Goal: Check status: Check status

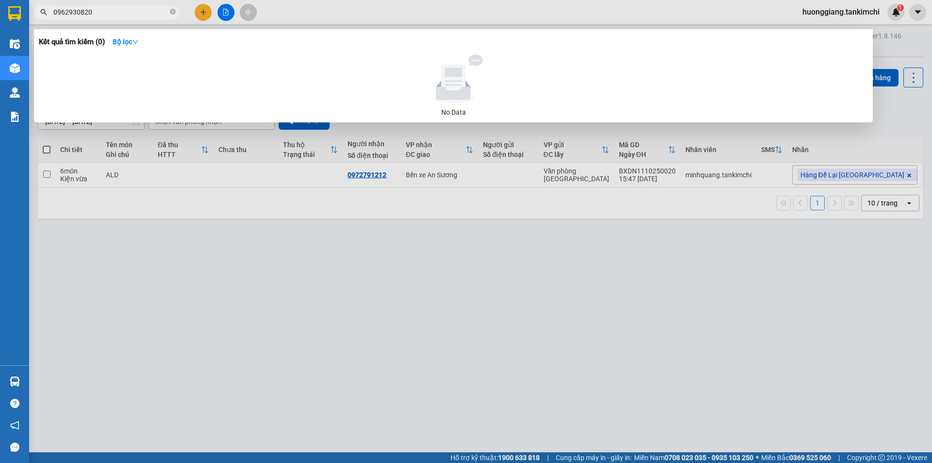
type input "0962930820"
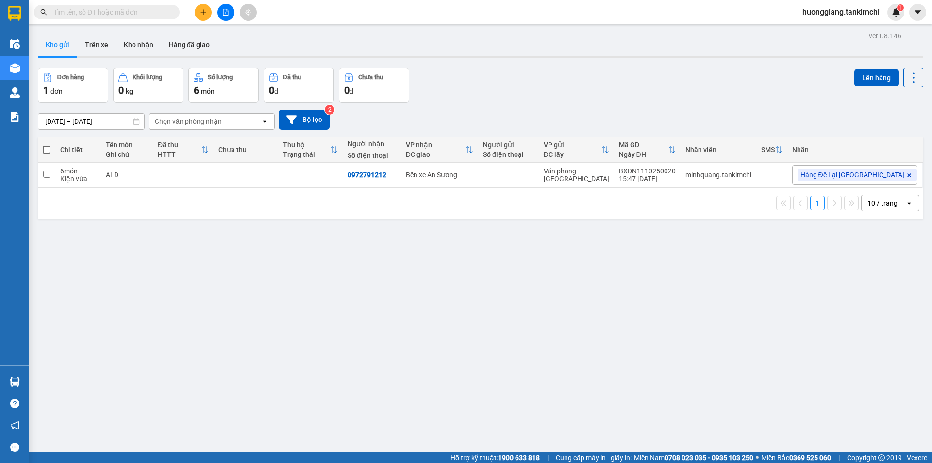
click at [108, 12] on input "text" at bounding box center [110, 12] width 115 height 11
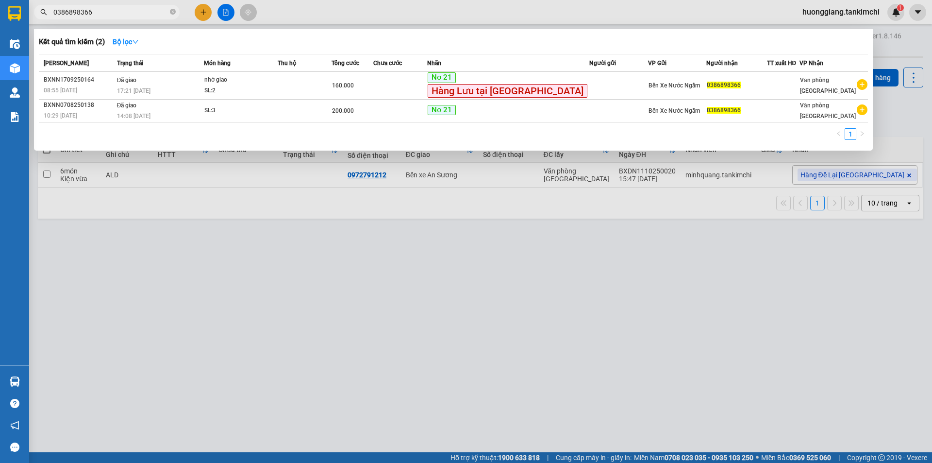
click at [250, 251] on div at bounding box center [466, 231] width 932 height 463
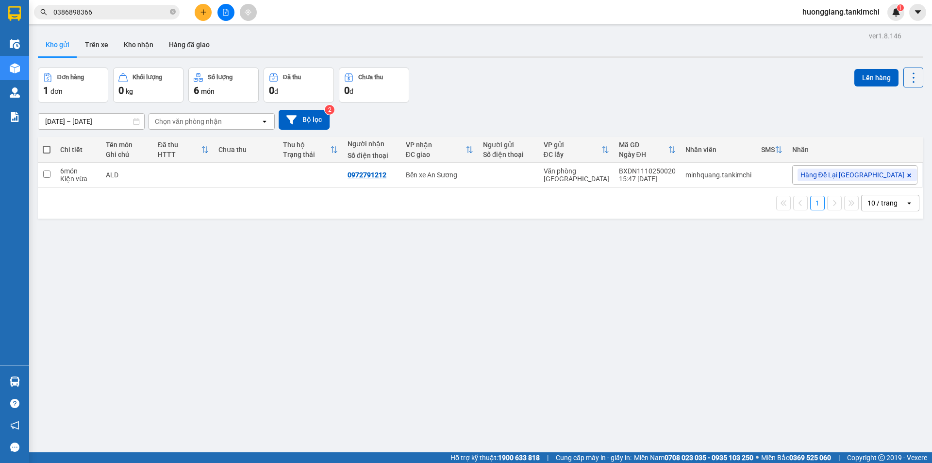
click at [124, 13] on input "0386898366" at bounding box center [110, 12] width 115 height 11
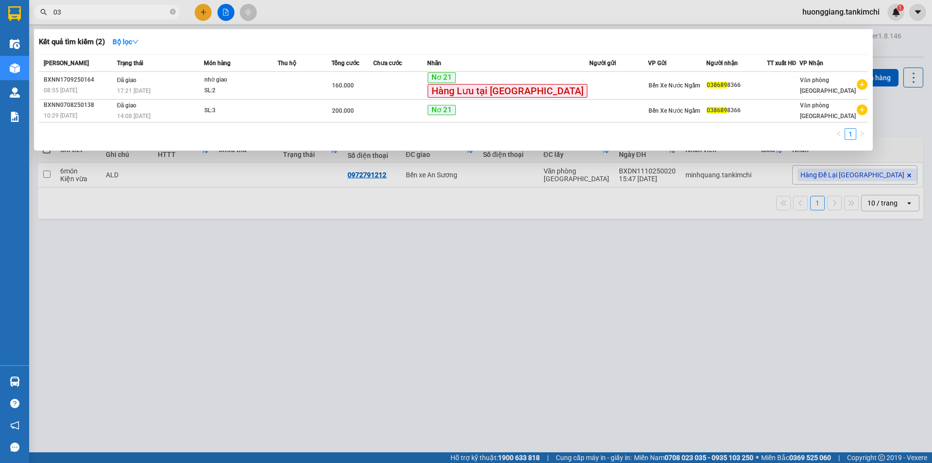
type input "0"
type input "09"
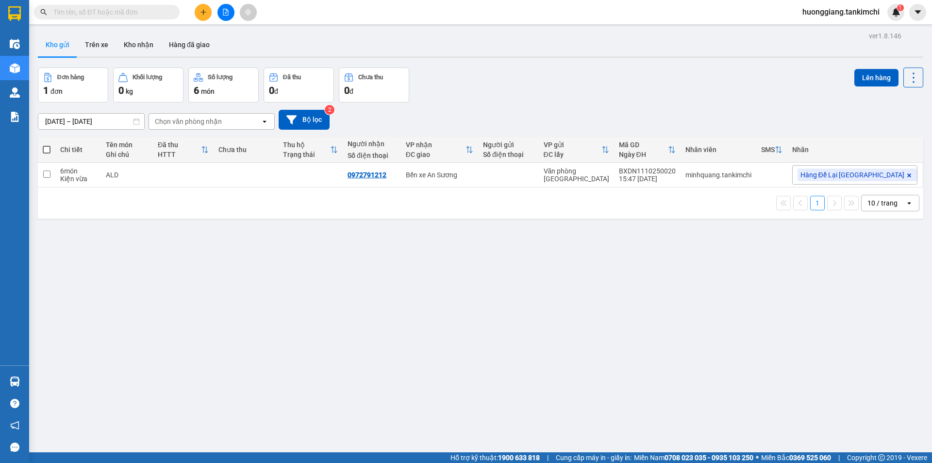
click at [131, 2] on div "Kết quả tìm kiếm ( 2 ) Bộ lọc Mã ĐH Trạng thái Món hàng Thu hộ Tổng cước Chưa c…" at bounding box center [466, 12] width 932 height 24
click at [129, 17] on input "text" at bounding box center [110, 12] width 115 height 11
paste input "0905232003"
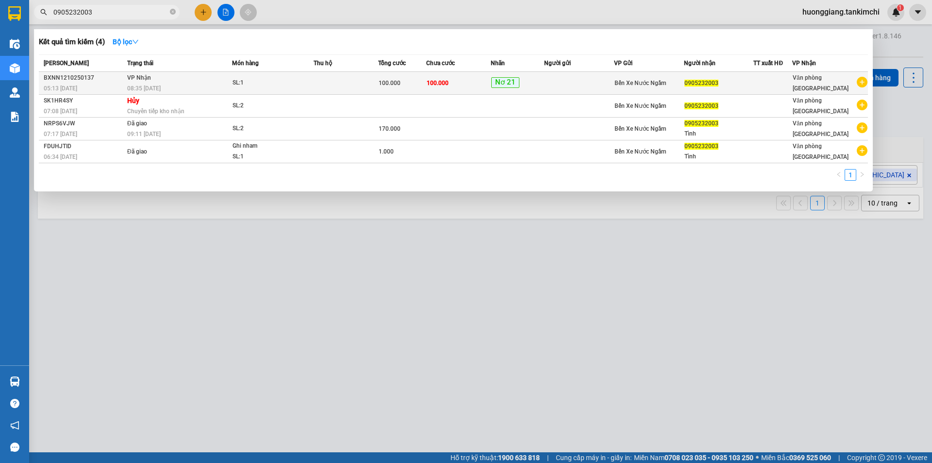
click at [252, 83] on div "SL: 1" at bounding box center [268, 83] width 73 height 11
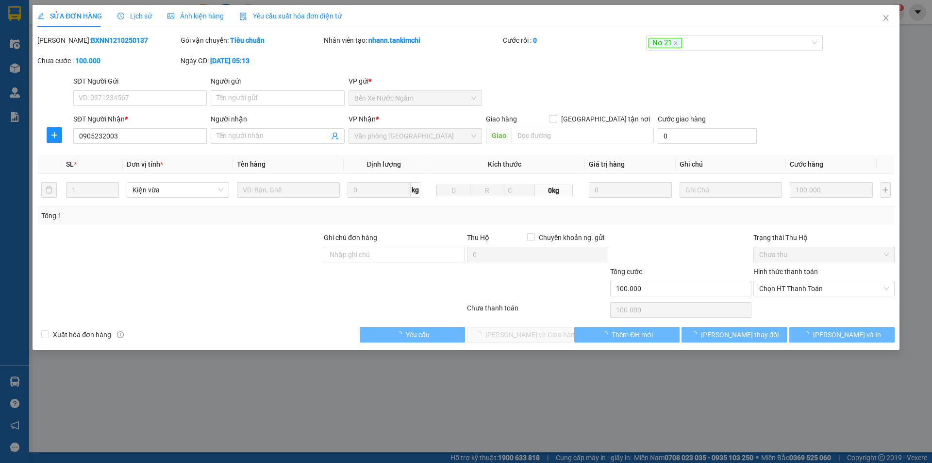
click at [140, 14] on span "Lịch sử" at bounding box center [134, 16] width 34 height 8
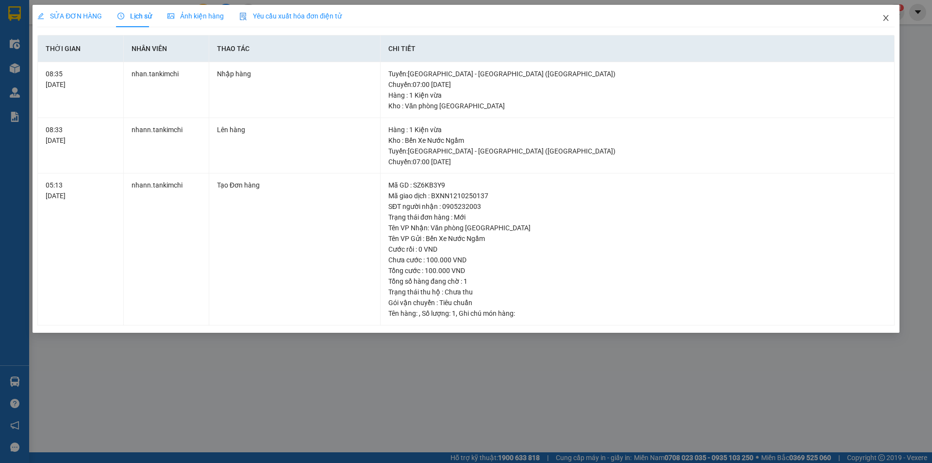
click at [884, 19] on icon "close" at bounding box center [886, 18] width 8 height 8
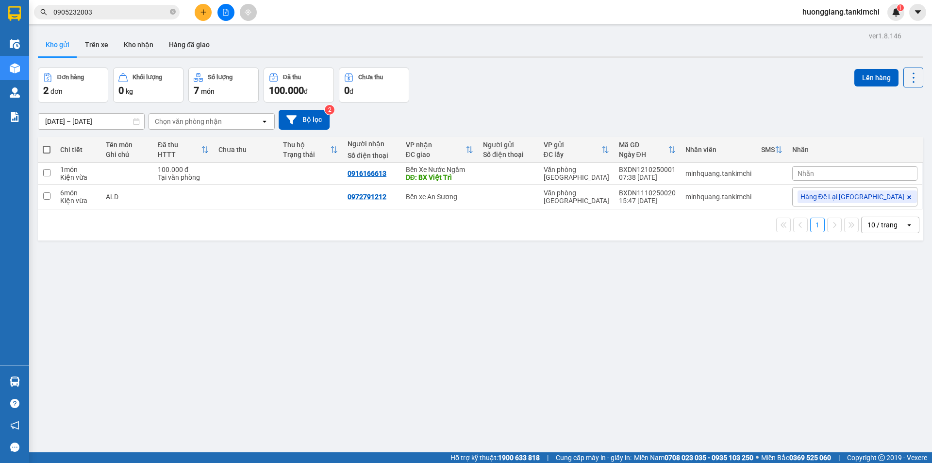
click at [107, 15] on input "0905232003" at bounding box center [110, 12] width 115 height 11
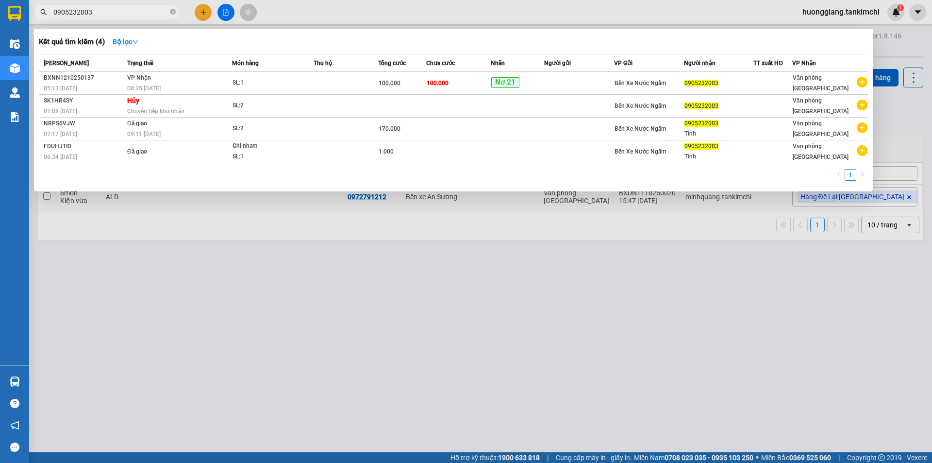
click at [136, 9] on input "0905232003" at bounding box center [110, 12] width 115 height 11
paste input "028974"
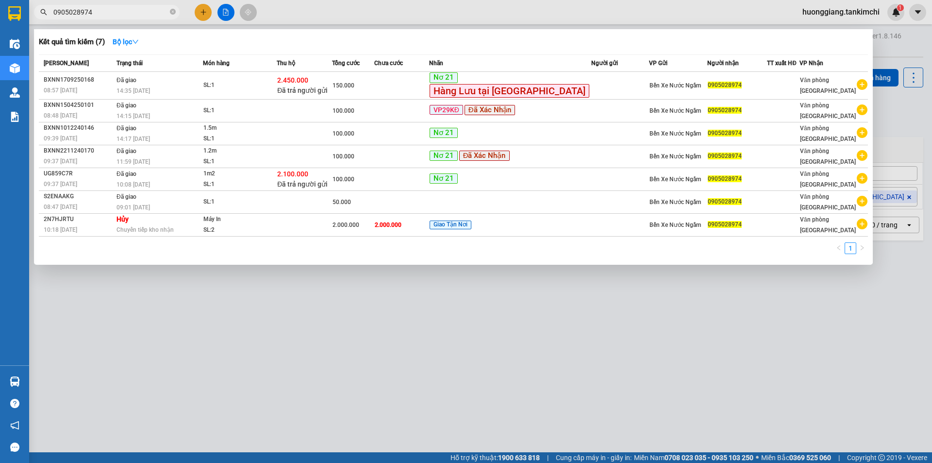
type input "0905028974"
